Goal: Task Accomplishment & Management: Manage account settings

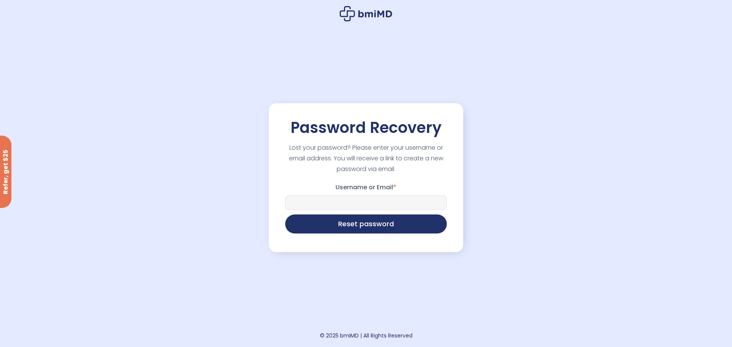
click at [370, 203] on input "Username or Email *" at bounding box center [366, 203] width 162 height 14
type input "**********"
click at [368, 227] on button "Reset password" at bounding box center [366, 223] width 162 height 19
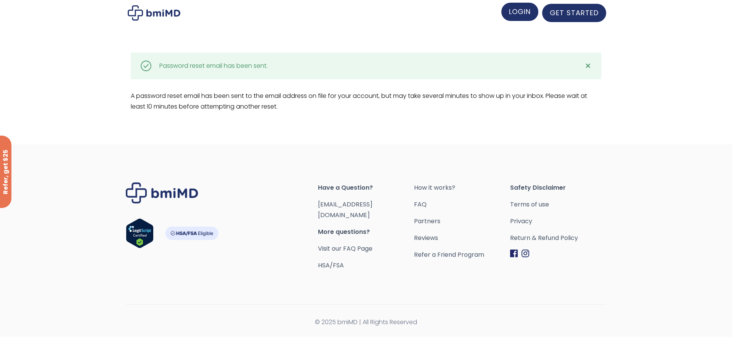
click at [518, 17] on link "LOGIN" at bounding box center [519, 12] width 37 height 18
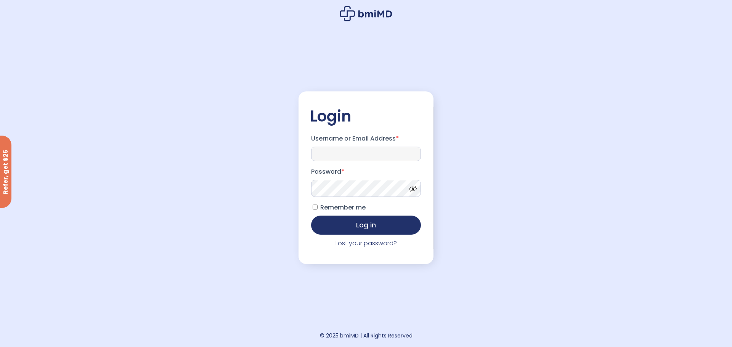
click at [362, 147] on input "Username or Email Address *" at bounding box center [366, 154] width 110 height 14
type input "**********"
click at [311, 216] on button "Log in" at bounding box center [366, 225] width 110 height 19
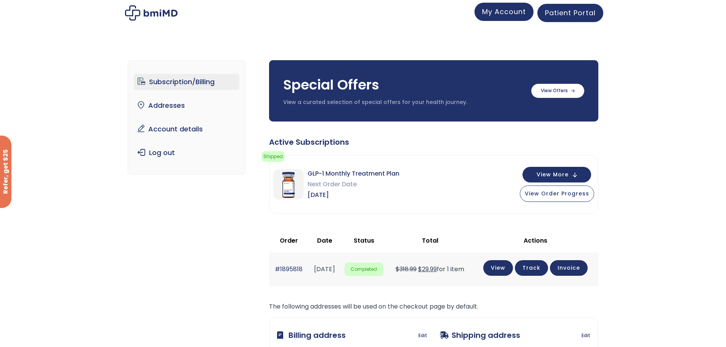
click at [505, 12] on span "My Account" at bounding box center [504, 12] width 44 height 10
click at [681, 217] on div "Subscription/Billing bmiRewards Addresses Account details Submit a Review Log o…" at bounding box center [363, 246] width 726 height 402
click at [188, 129] on link "Account details" at bounding box center [187, 129] width 106 height 16
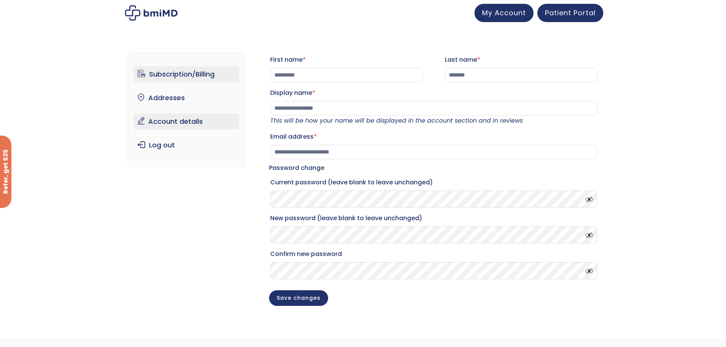
click at [202, 76] on link "Subscription/Billing" at bounding box center [187, 74] width 106 height 16
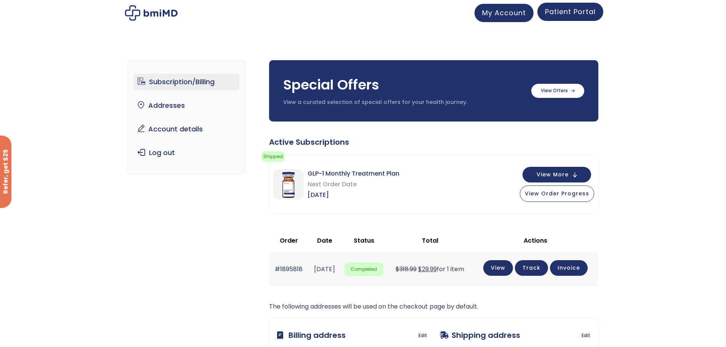
click at [568, 14] on span "Patient Portal" at bounding box center [570, 12] width 51 height 10
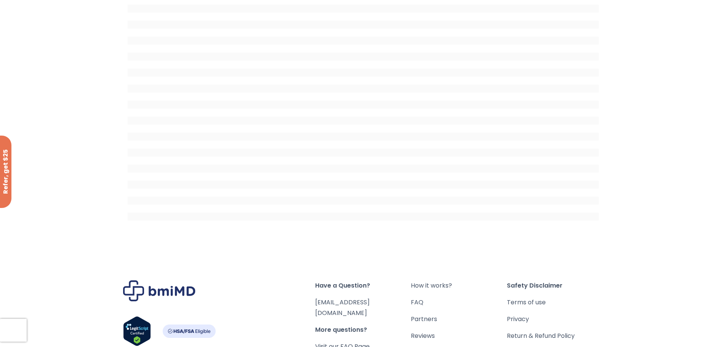
scroll to position [114, 0]
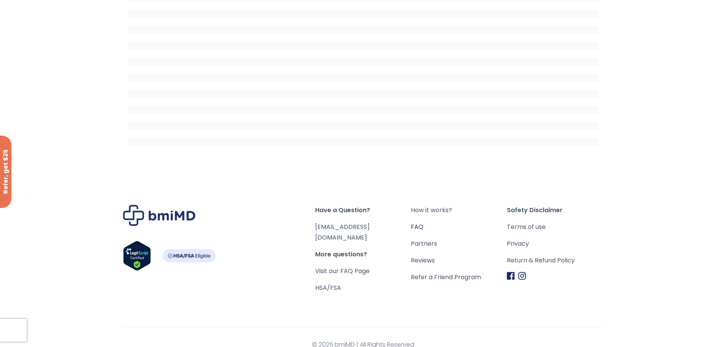
click at [422, 227] on link "FAQ" at bounding box center [459, 227] width 96 height 11
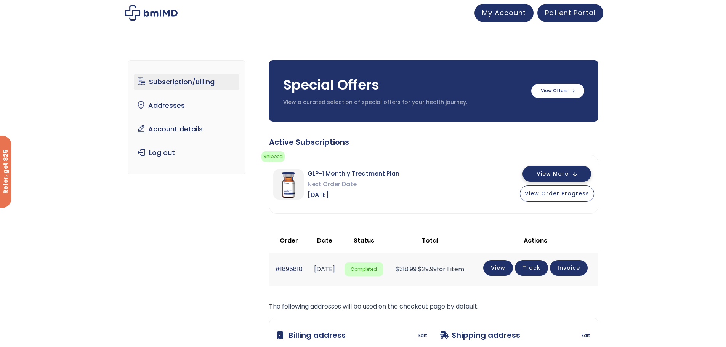
click at [556, 175] on span "View More" at bounding box center [553, 174] width 32 height 5
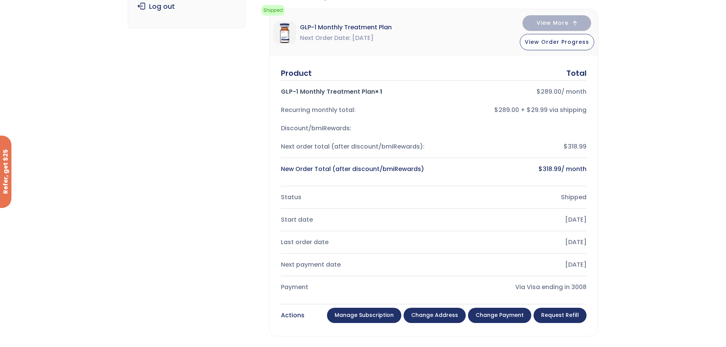
scroll to position [191, 0]
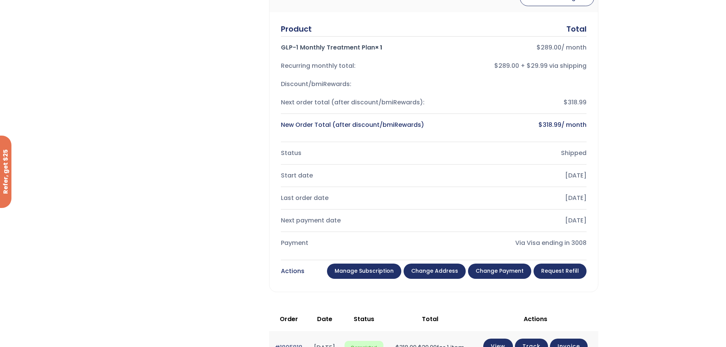
click at [366, 270] on link "Manage Subscription" at bounding box center [364, 271] width 74 height 15
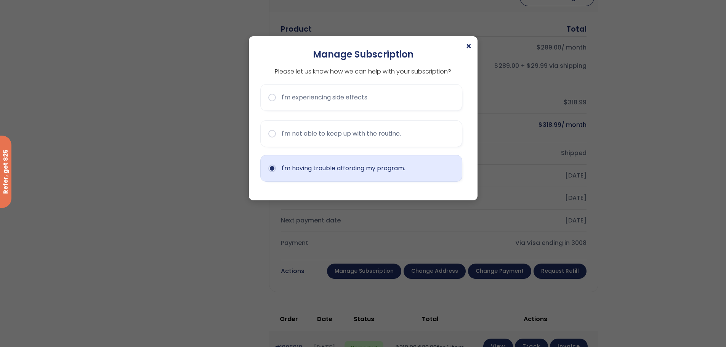
click at [305, 168] on button "I'm having trouble affording my program." at bounding box center [361, 168] width 202 height 27
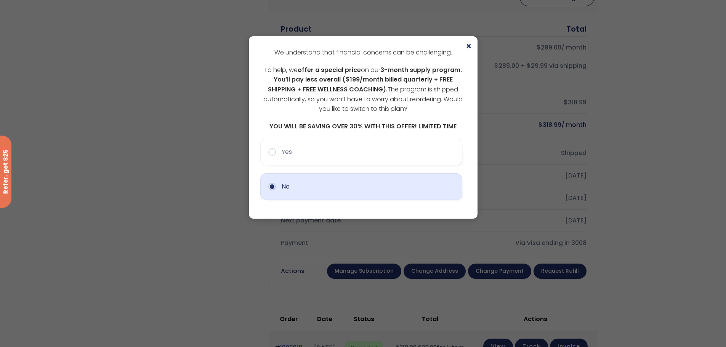
click at [321, 188] on button "No" at bounding box center [361, 186] width 202 height 27
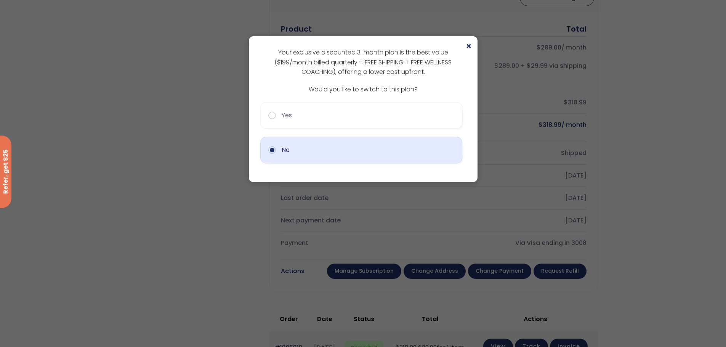
click at [331, 153] on button "No" at bounding box center [361, 150] width 202 height 27
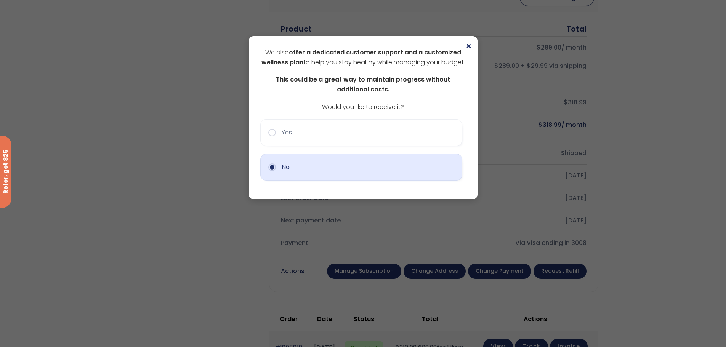
click at [335, 181] on button "No" at bounding box center [361, 167] width 202 height 27
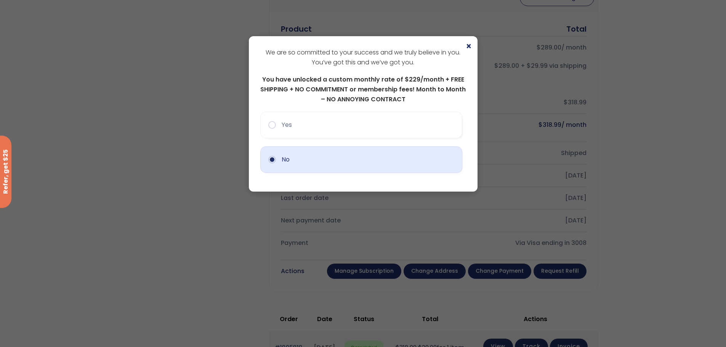
click at [311, 164] on button "No" at bounding box center [361, 159] width 202 height 27
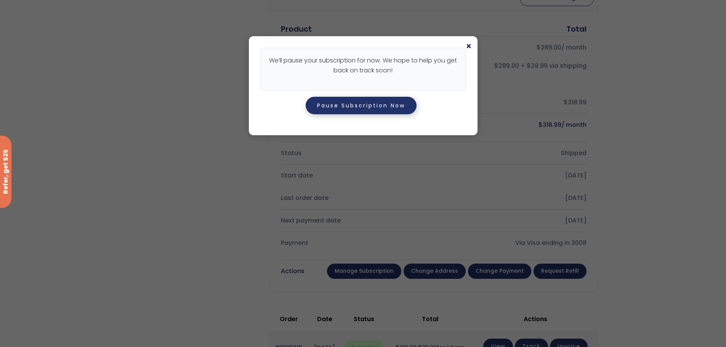
click at [371, 105] on button "Pause Subscription Now" at bounding box center [361, 106] width 111 height 18
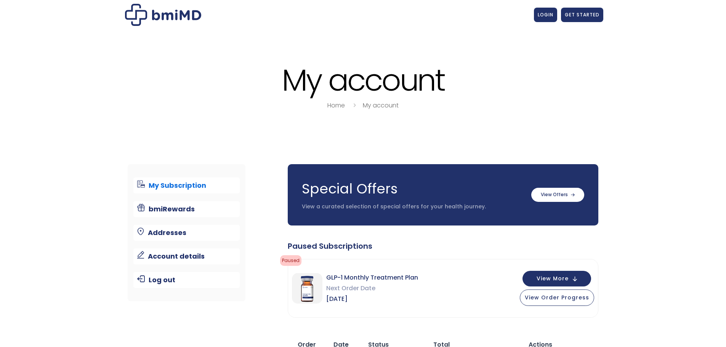
click at [353, 109] on icon "breadcrumbs separator" at bounding box center [354, 105] width 8 height 9
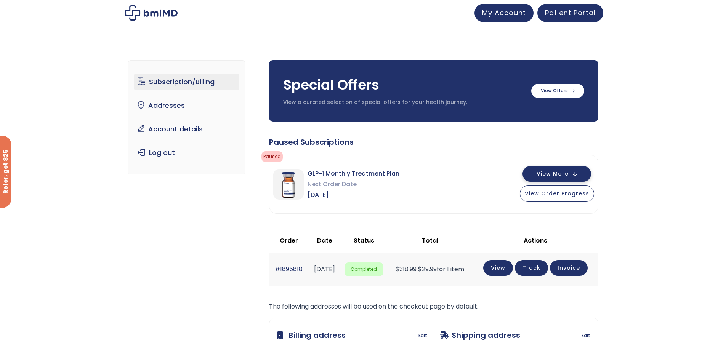
click at [558, 175] on span "View More" at bounding box center [553, 174] width 32 height 5
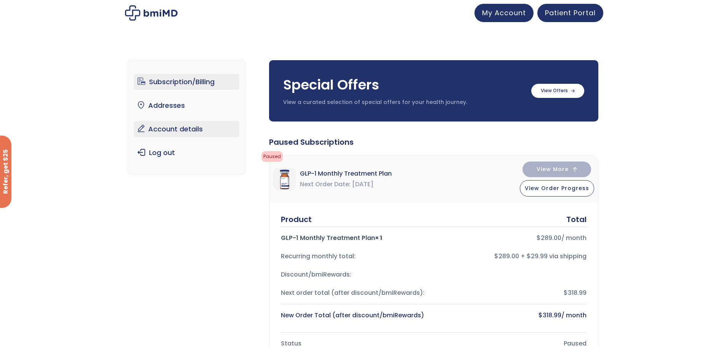
click at [184, 129] on link "Account details" at bounding box center [187, 129] width 106 height 16
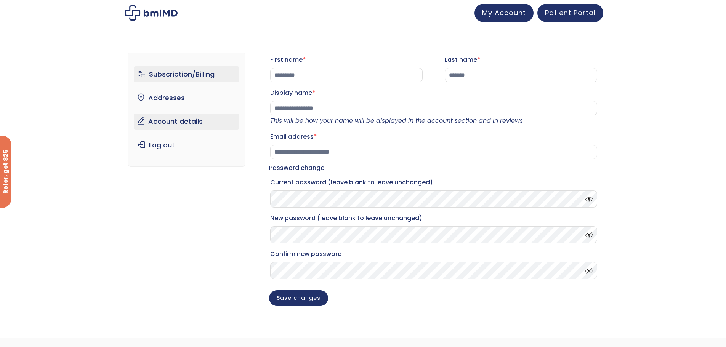
click at [164, 78] on link "Subscription/Billing" at bounding box center [187, 74] width 106 height 16
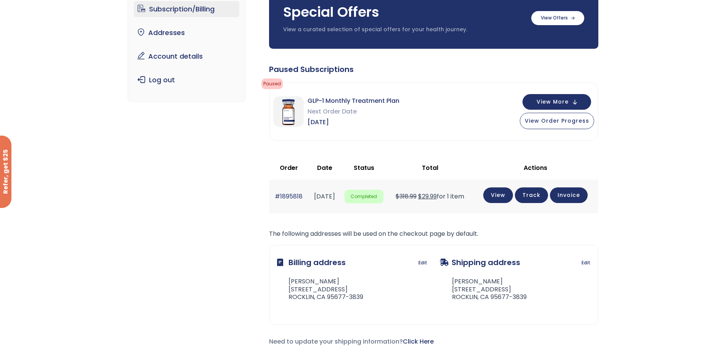
scroll to position [114, 0]
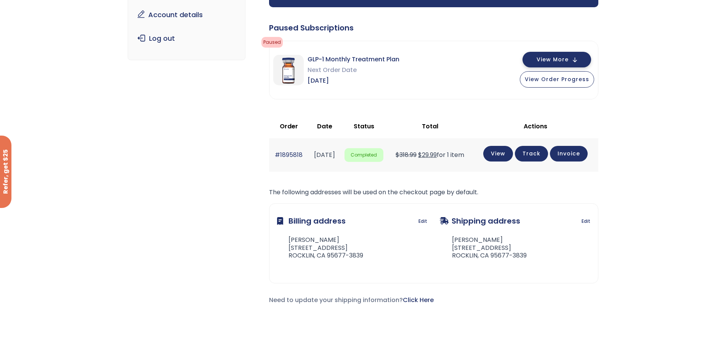
click at [551, 61] on span "View More" at bounding box center [553, 59] width 32 height 5
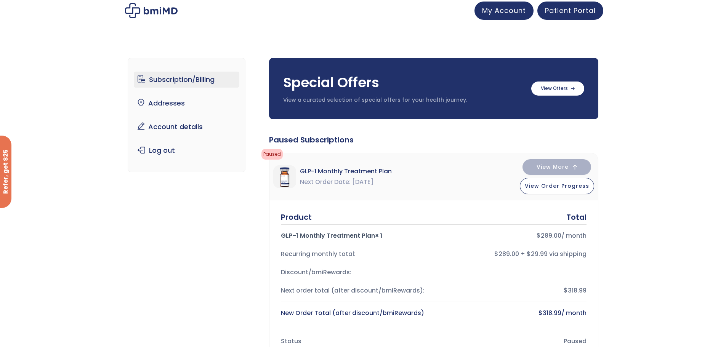
scroll to position [0, 0]
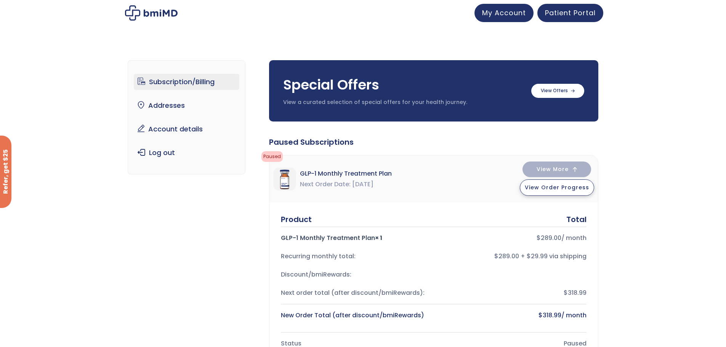
click at [553, 191] on button "View Order Progress" at bounding box center [557, 188] width 74 height 16
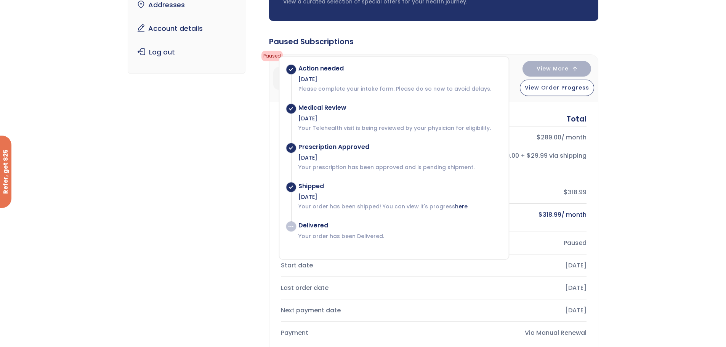
scroll to position [114, 0]
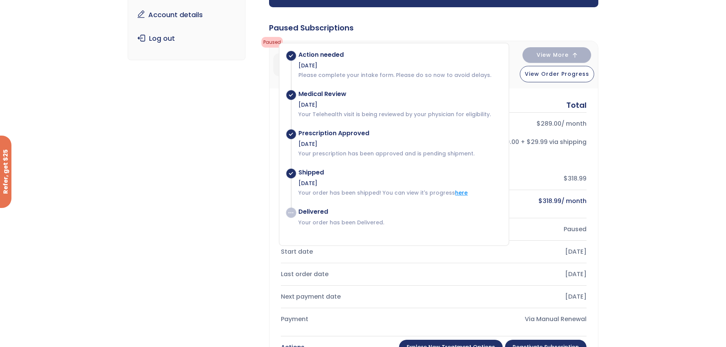
click at [457, 192] on link "here" at bounding box center [461, 193] width 13 height 8
click at [406, 31] on div "Paused Subscriptions" at bounding box center [433, 27] width 329 height 11
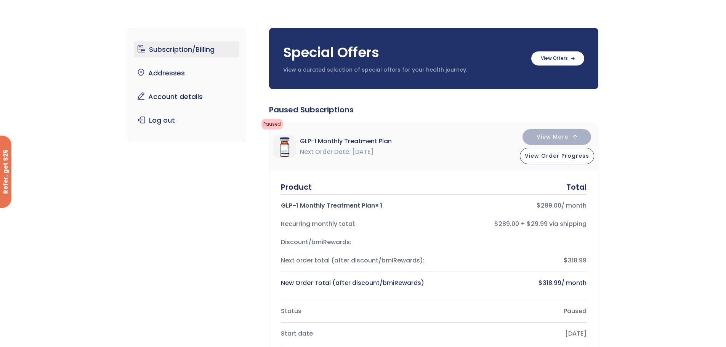
scroll to position [0, 0]
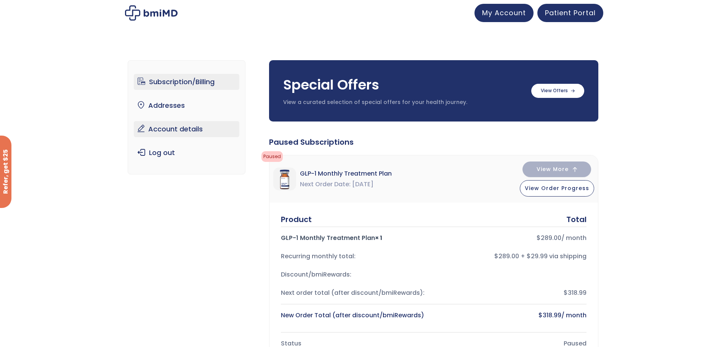
click at [195, 132] on link "Account details" at bounding box center [187, 129] width 106 height 16
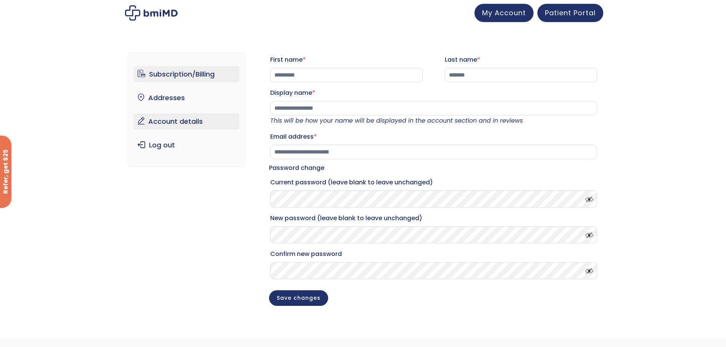
click at [178, 77] on link "Subscription/Billing" at bounding box center [187, 74] width 106 height 16
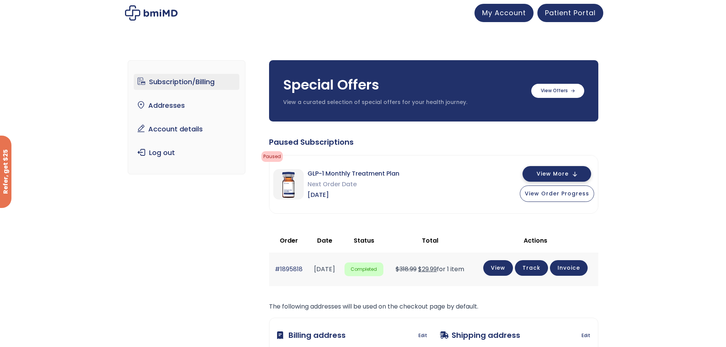
click at [549, 175] on span "View More" at bounding box center [553, 174] width 32 height 5
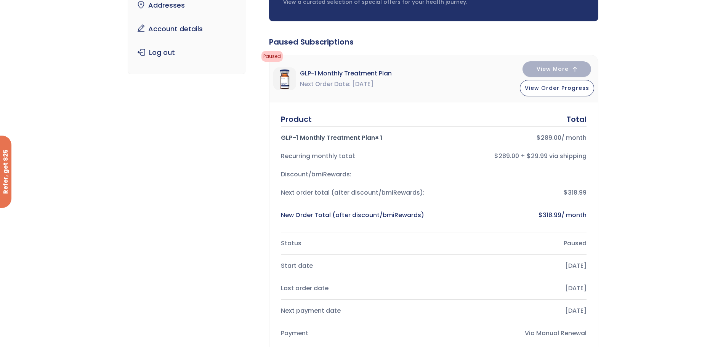
scroll to position [152, 0]
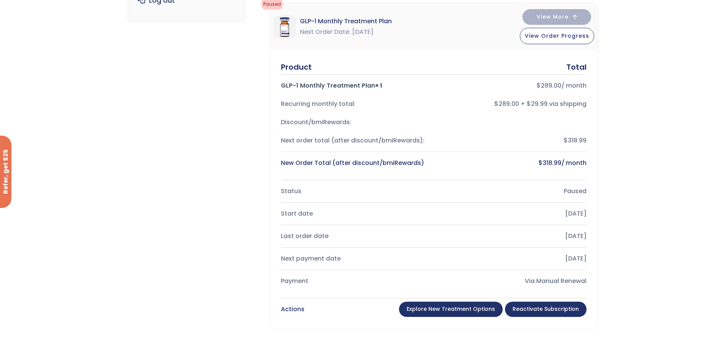
click at [550, 313] on link "Reactivate Subscription" at bounding box center [546, 309] width 82 height 15
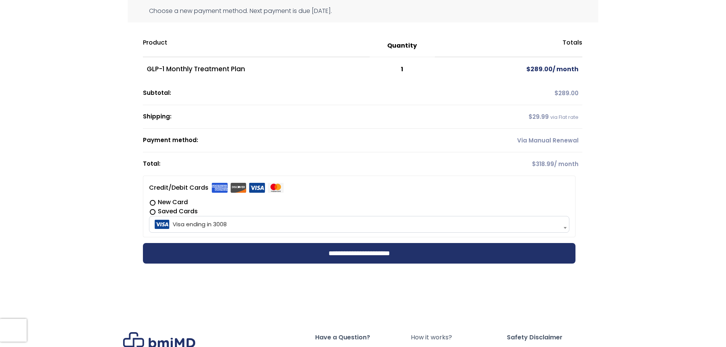
scroll to position [114, 0]
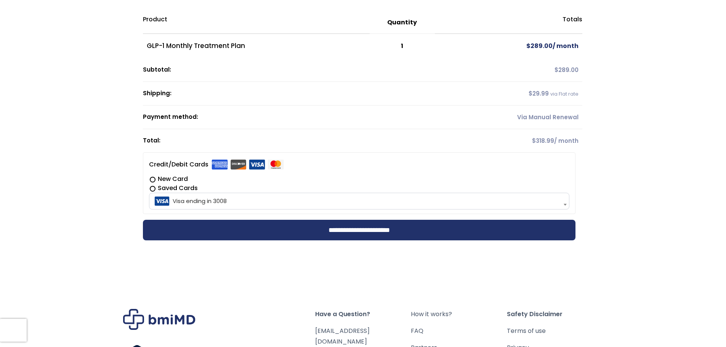
click at [170, 179] on label "New Card" at bounding box center [359, 179] width 420 height 9
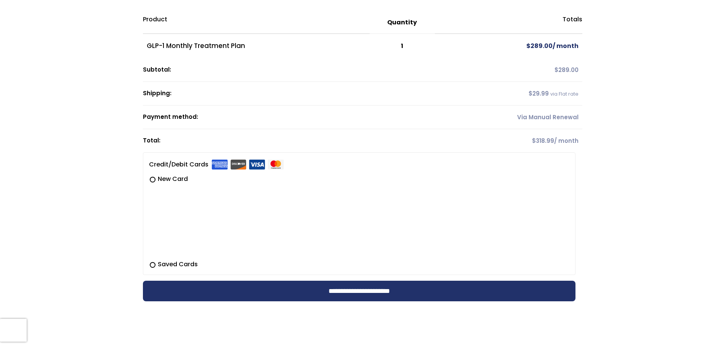
click at [171, 264] on label "Saved Cards" at bounding box center [359, 264] width 420 height 9
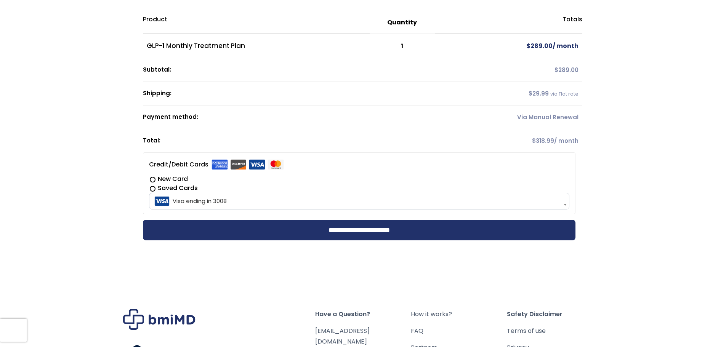
click at [208, 202] on span "Visa ending in 3008" at bounding box center [359, 201] width 416 height 16
click at [232, 199] on span "Visa ending in 3008" at bounding box center [359, 201] width 416 height 16
click at [239, 200] on span "Visa ending in 3008" at bounding box center [359, 201] width 416 height 16
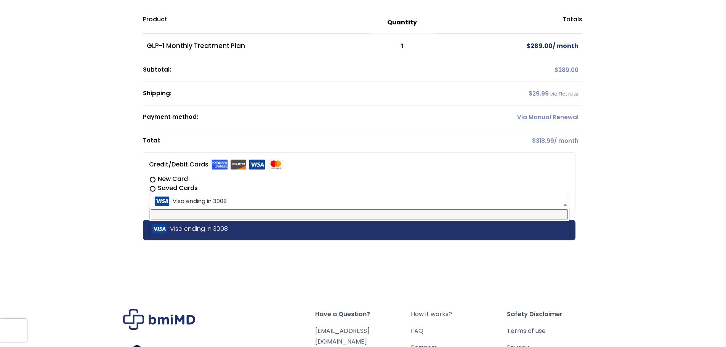
click at [215, 217] on input "text" at bounding box center [359, 215] width 417 height 10
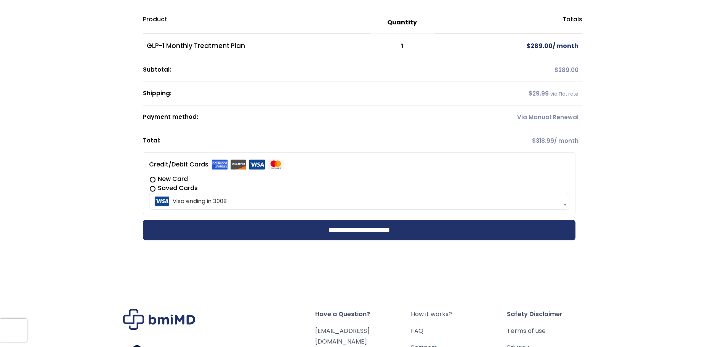
click at [180, 199] on span "Visa ending in 3008" at bounding box center [359, 201] width 416 height 16
click at [325, 168] on li "**********" at bounding box center [359, 183] width 433 height 62
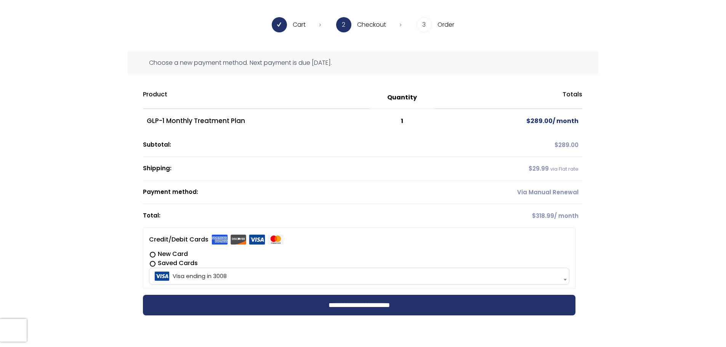
scroll to position [38, 0]
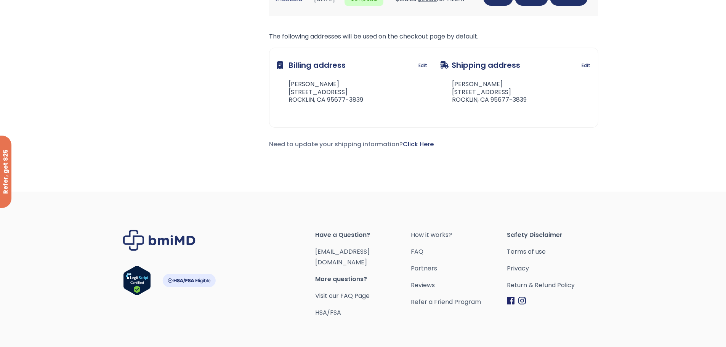
scroll to position [297, 0]
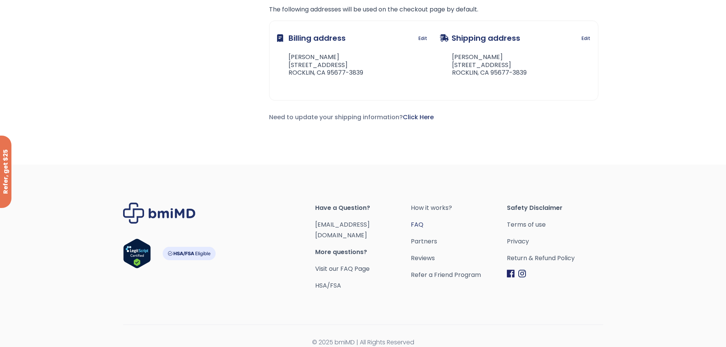
click at [417, 225] on link "FAQ" at bounding box center [459, 225] width 96 height 11
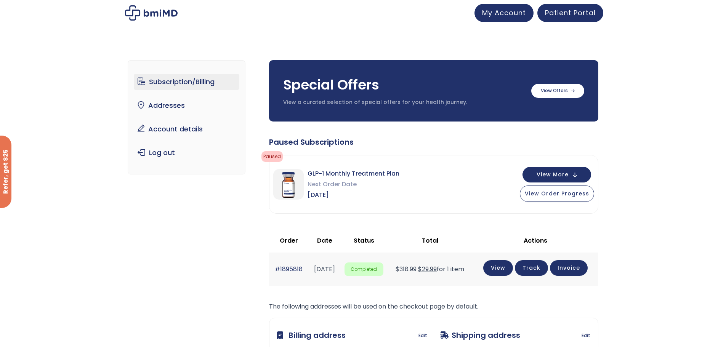
scroll to position [76, 0]
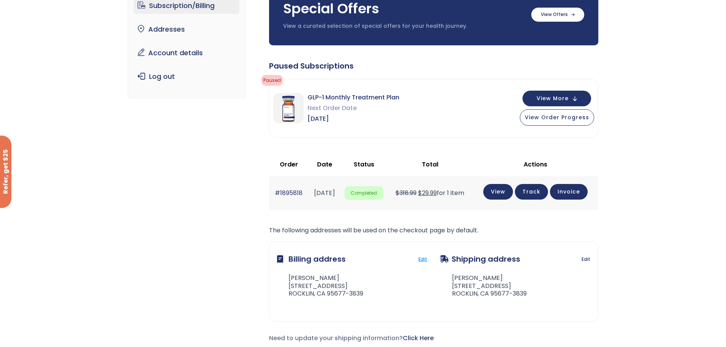
click at [422, 258] on link "Edit" at bounding box center [423, 259] width 9 height 11
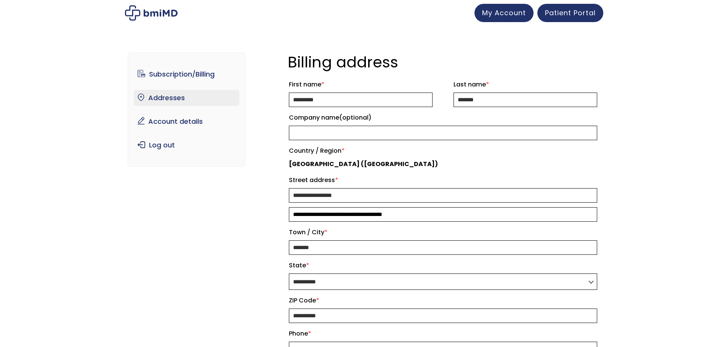
select select "**"
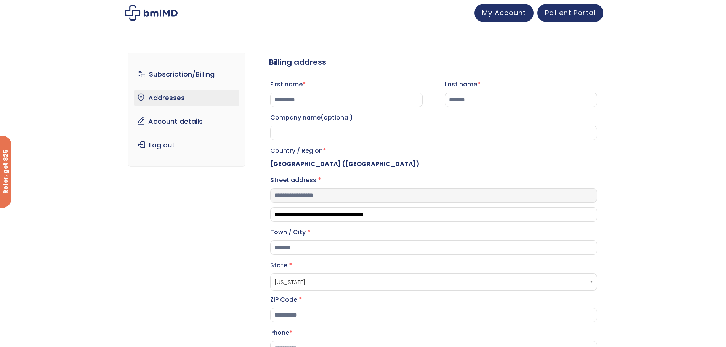
click at [391, 200] on input "**********" at bounding box center [433, 195] width 327 height 14
type input "*"
type input "**********"
click at [326, 255] on input "*******" at bounding box center [433, 248] width 327 height 14
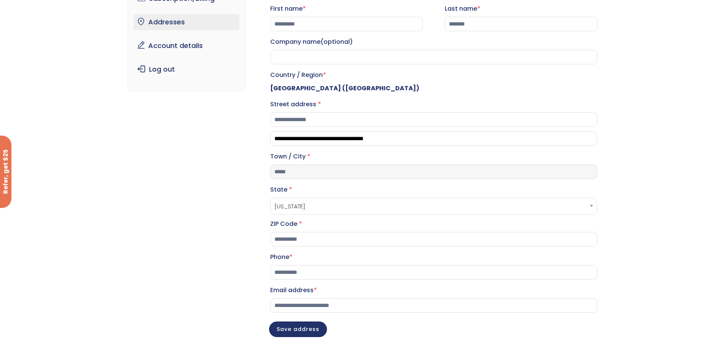
scroll to position [76, 0]
type input "*****"
click at [322, 279] on input "**********" at bounding box center [433, 272] width 327 height 14
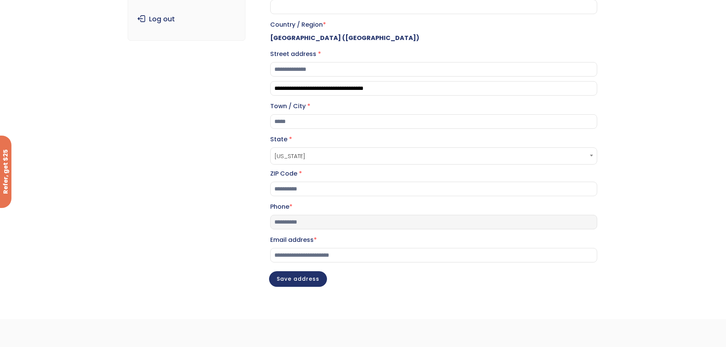
scroll to position [191, 0]
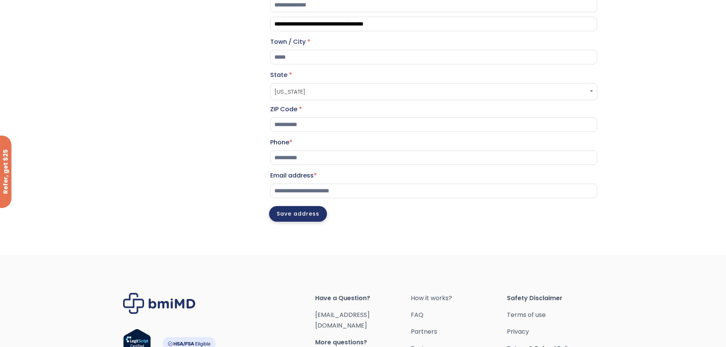
click at [297, 222] on button "Save address" at bounding box center [298, 214] width 58 height 16
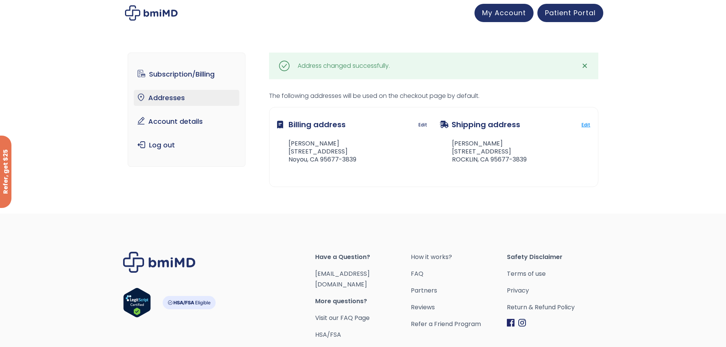
click at [585, 123] on link "Edit" at bounding box center [586, 125] width 9 height 11
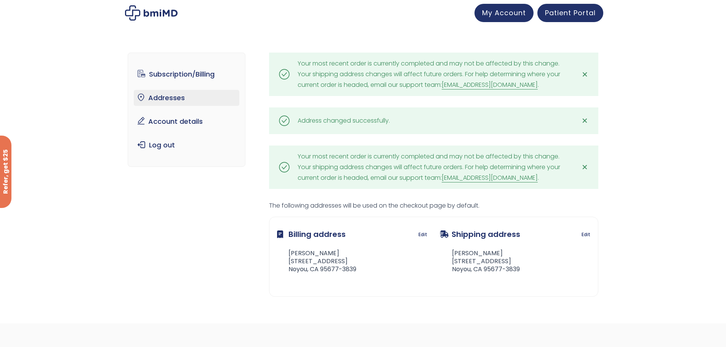
click at [585, 76] on span "✕" at bounding box center [585, 74] width 6 height 11
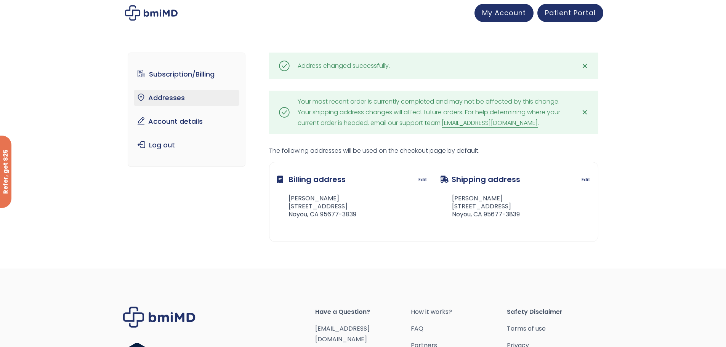
click at [585, 72] on link "✕" at bounding box center [584, 65] width 15 height 15
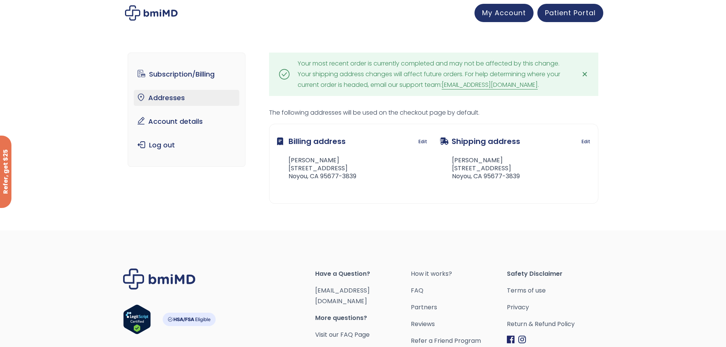
click at [585, 72] on span "✕" at bounding box center [585, 74] width 6 height 11
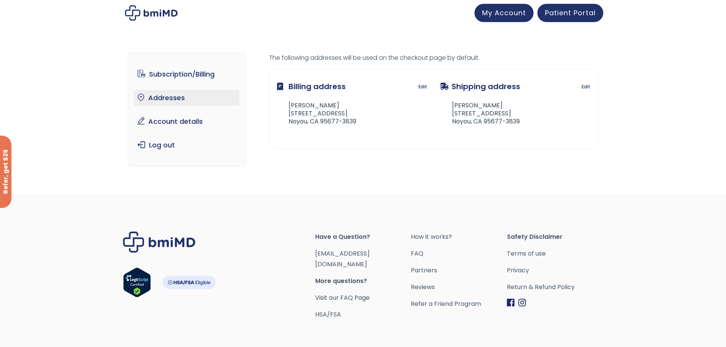
click at [633, 77] on div "Subscription/Billing bmiRewards Addresses Account details Submit a Review Log o…" at bounding box center [363, 115] width 726 height 156
